Goal: Task Accomplishment & Management: Manage account settings

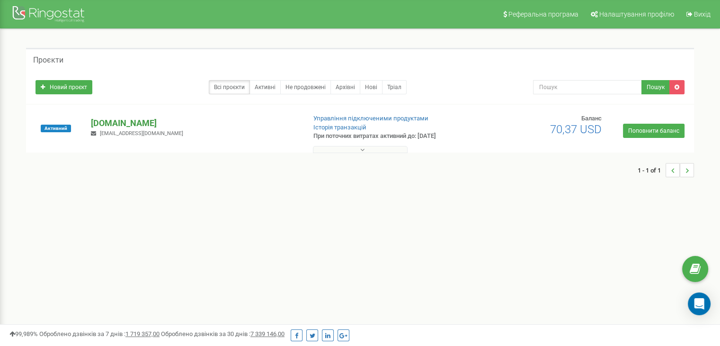
click at [134, 122] on p "[DOMAIN_NAME]" at bounding box center [194, 123] width 207 height 12
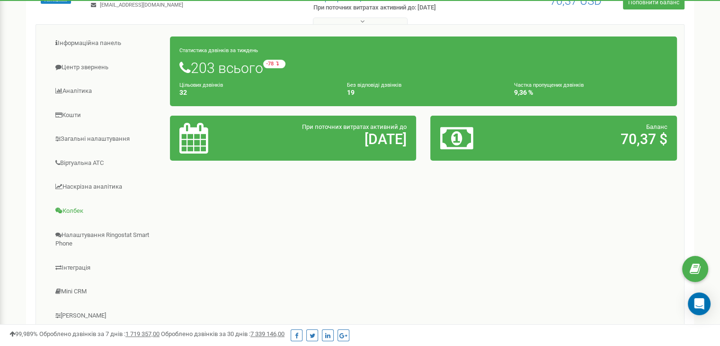
scroll to position [128, 0]
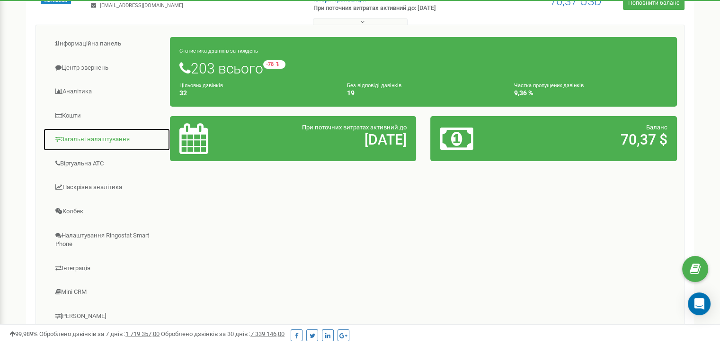
click at [80, 138] on link "Загальні налаштування" at bounding box center [106, 139] width 127 height 23
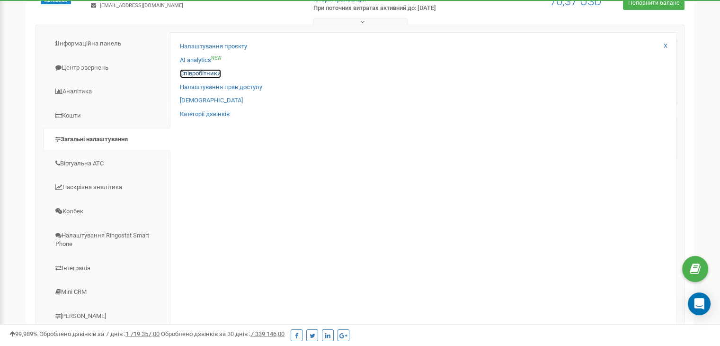
click at [215, 74] on link "Співробітники" at bounding box center [200, 73] width 41 height 9
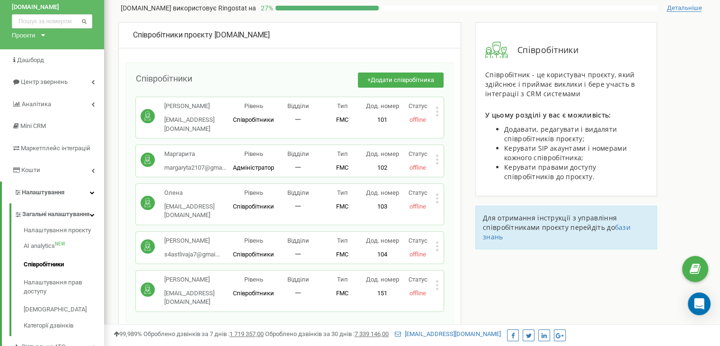
scroll to position [47, 0]
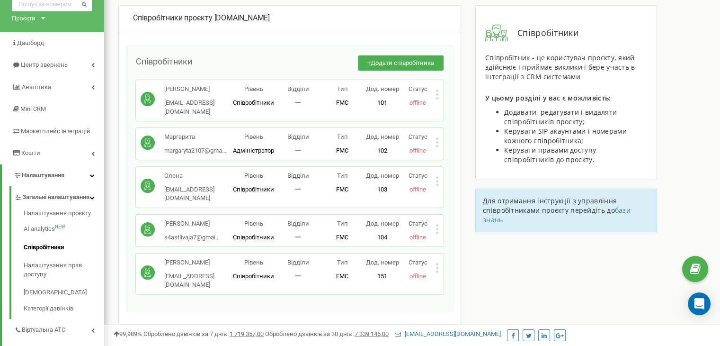
click at [435, 219] on div "Статус offline" at bounding box center [418, 230] width 36 height 22
click at [438, 224] on icon at bounding box center [437, 229] width 3 height 10
click at [444, 241] on icon at bounding box center [444, 244] width 7 height 7
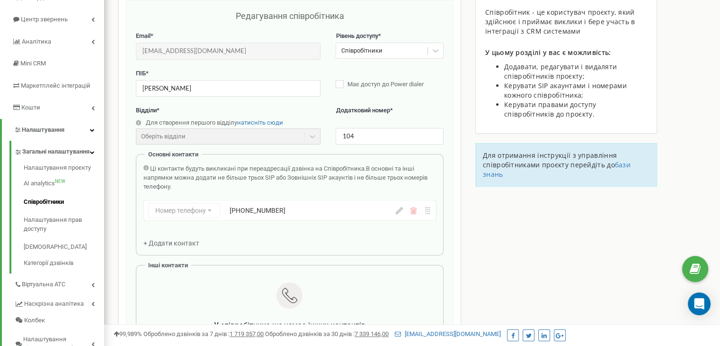
scroll to position [95, 0]
